Goal: Book appointment/travel/reservation

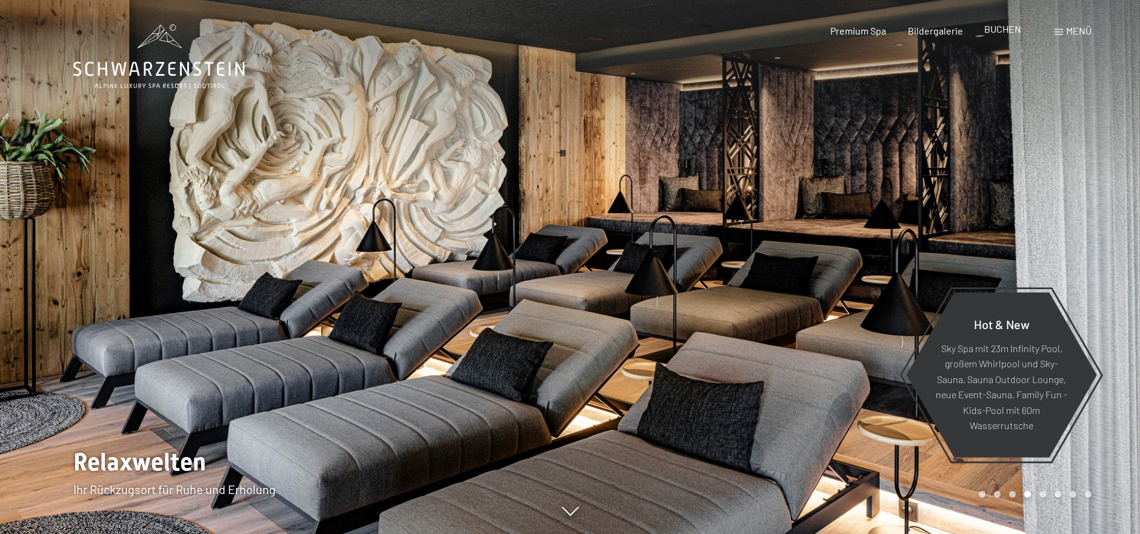
click at [1010, 30] on span "BUCHEN" at bounding box center [1002, 29] width 37 height 12
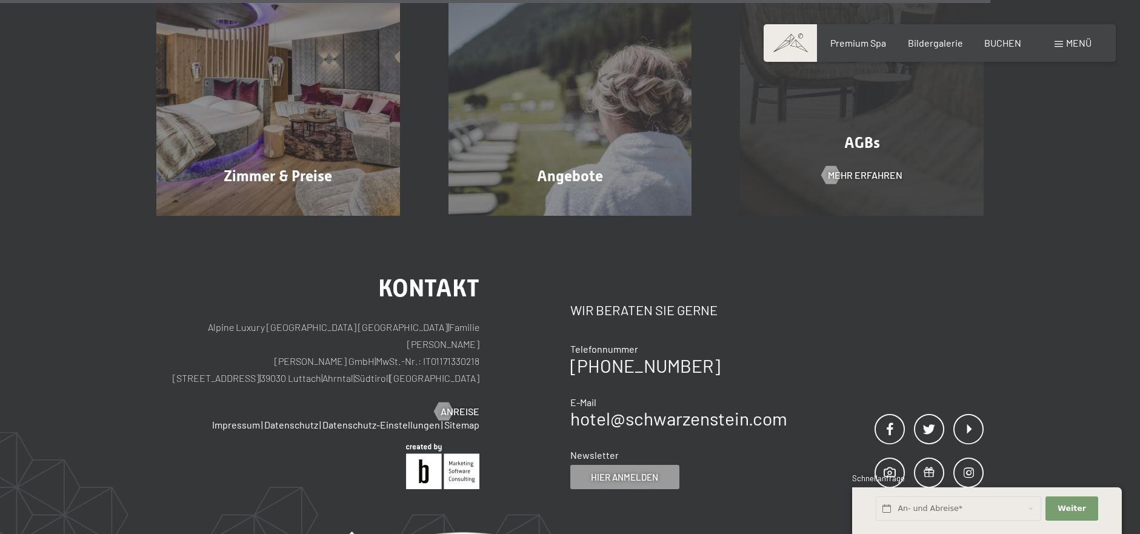
scroll to position [4176, 0]
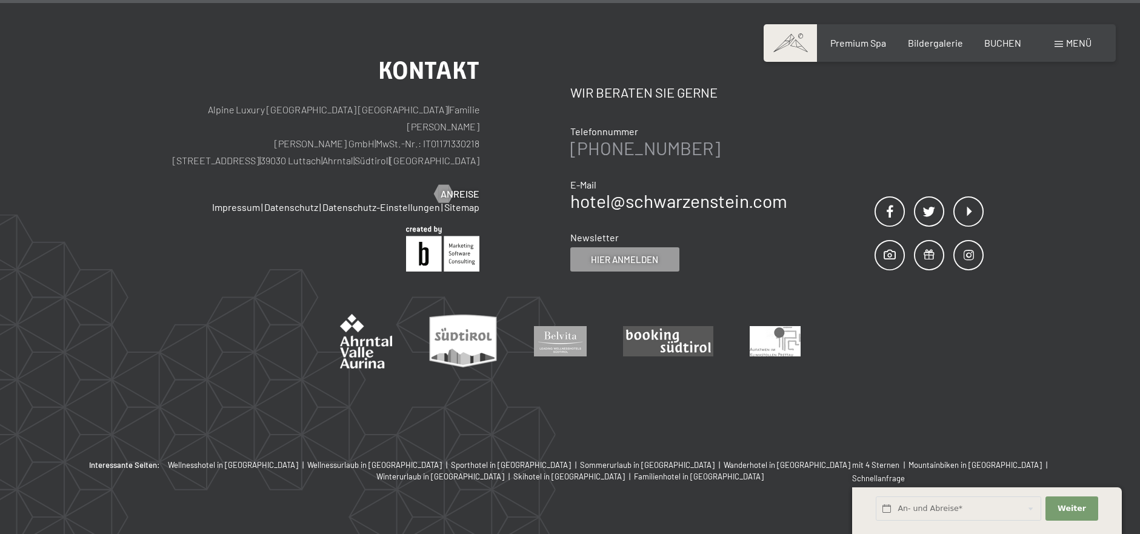
drag, startPoint x: 698, startPoint y: 120, endPoint x: 594, endPoint y: 122, distance: 103.7
click at [594, 139] on div "[PHONE_NUMBER]" at bounding box center [678, 148] width 217 height 18
